Goal: Task Accomplishment & Management: Manage account settings

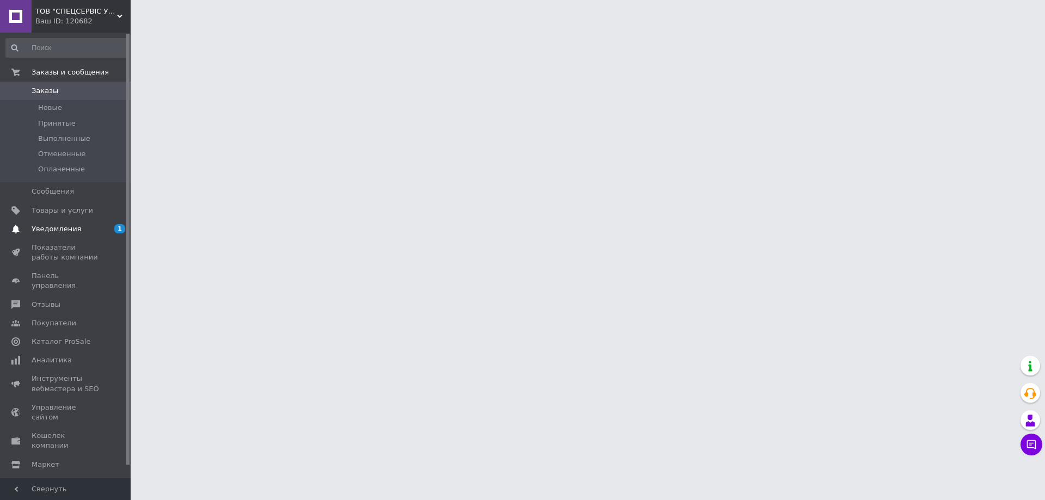
click at [51, 227] on span "Уведомления" at bounding box center [57, 229] width 50 height 10
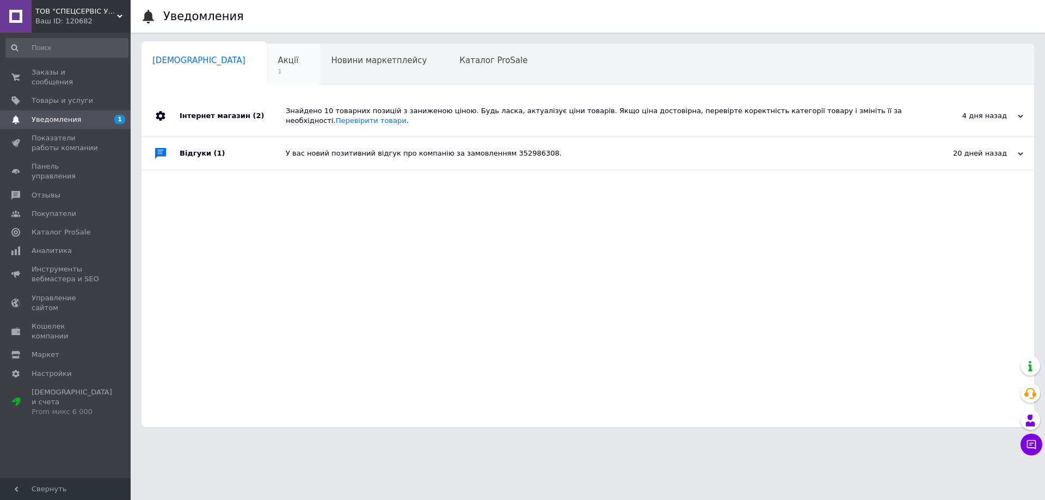
click at [278, 58] on span "Акції" at bounding box center [288, 61] width 21 height 10
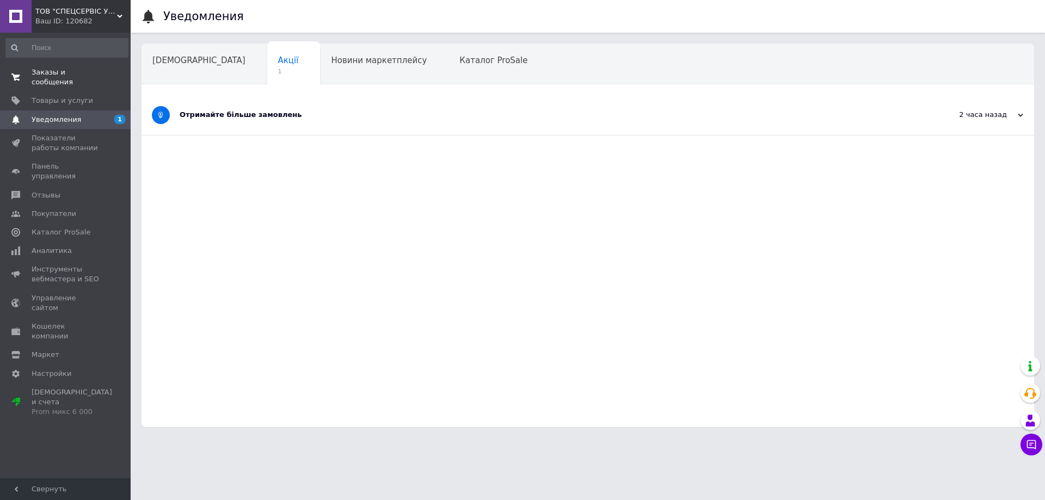
click at [78, 73] on span "Заказы и сообщения" at bounding box center [66, 77] width 69 height 20
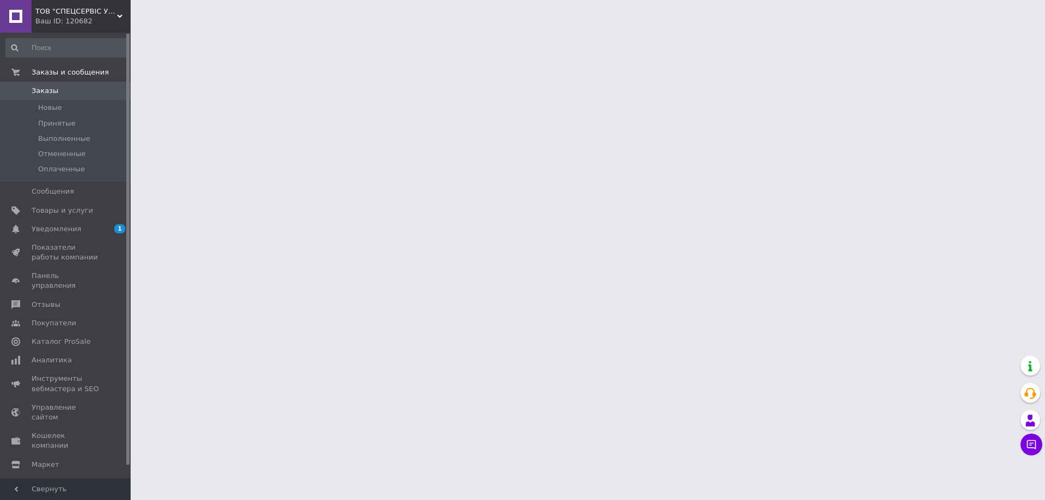
click at [51, 89] on span "Заказы" at bounding box center [45, 91] width 27 height 10
